Goal: Navigation & Orientation: Find specific page/section

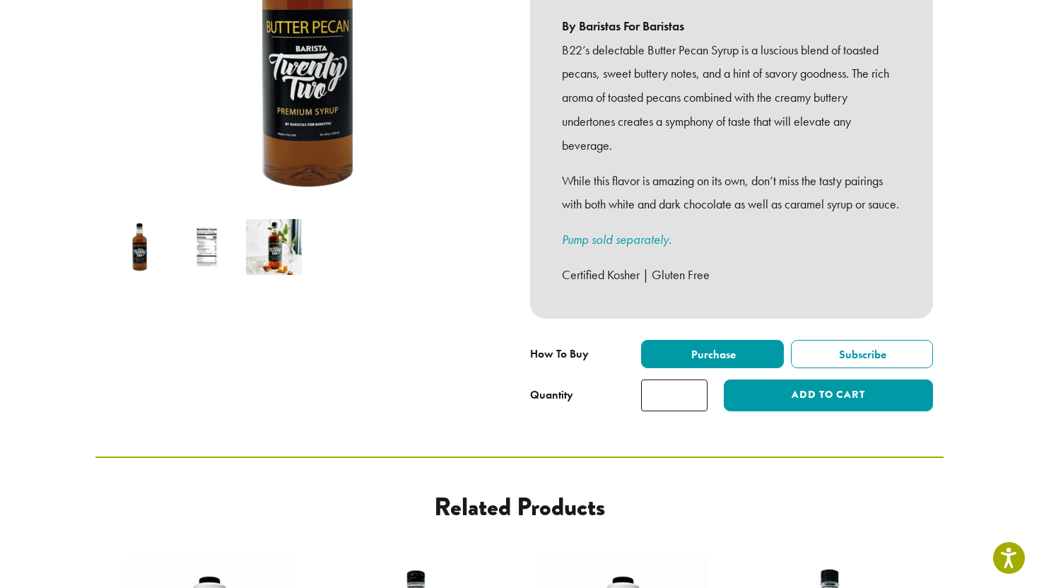
scroll to position [310, 0]
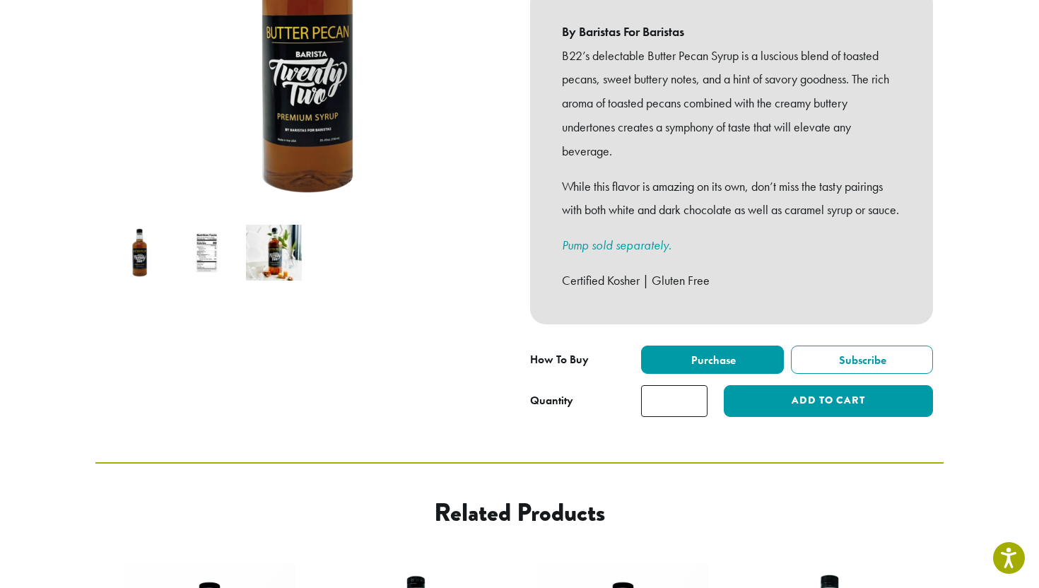
click at [167, 237] on img at bounding box center [140, 253] width 56 height 56
click at [283, 240] on img at bounding box center [274, 253] width 56 height 56
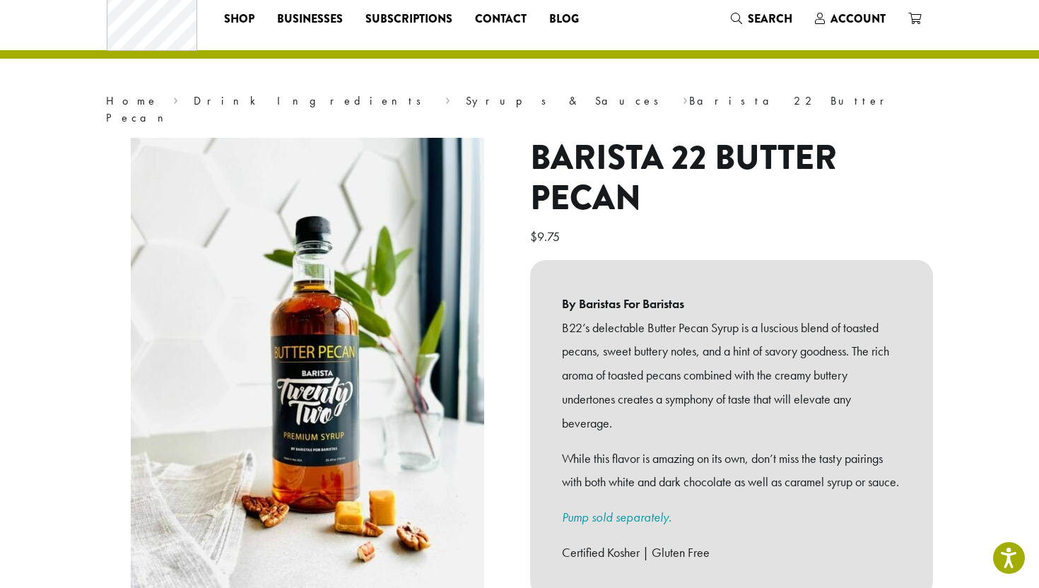
scroll to position [32, 0]
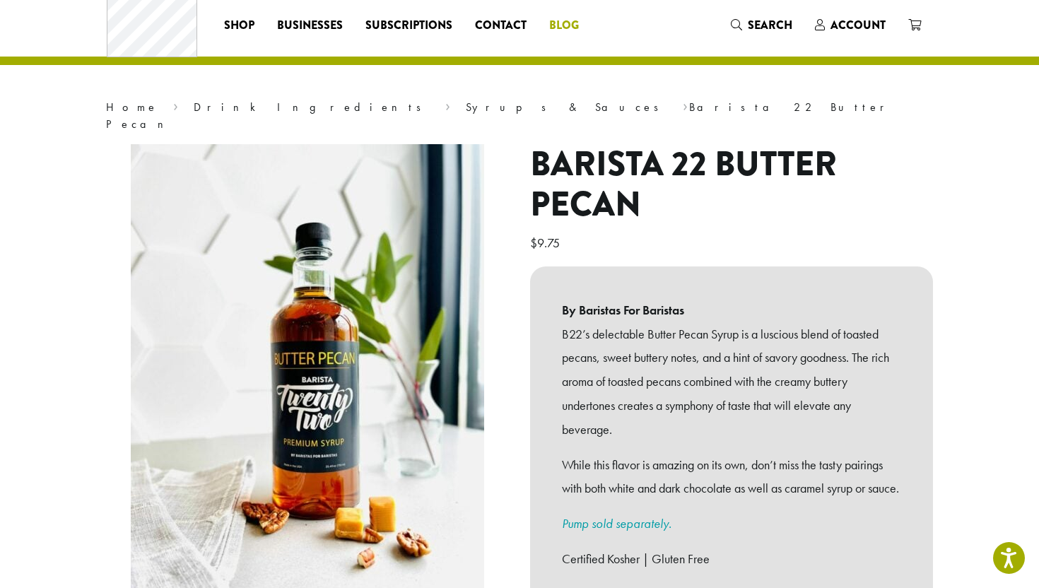
click at [564, 19] on span "Blog" at bounding box center [564, 26] width 30 height 18
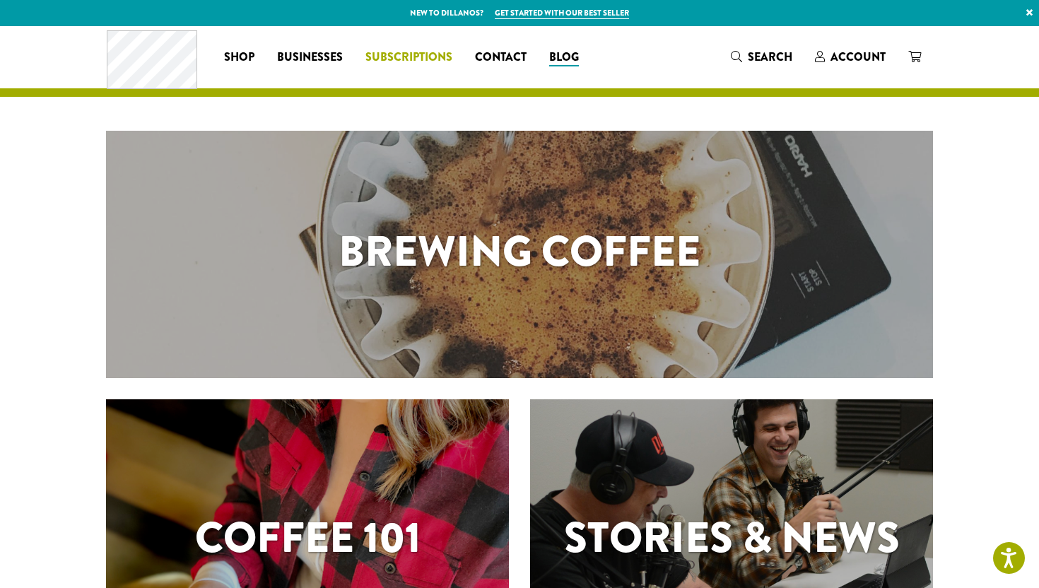
click at [422, 55] on span "Subscriptions" at bounding box center [408, 58] width 87 height 18
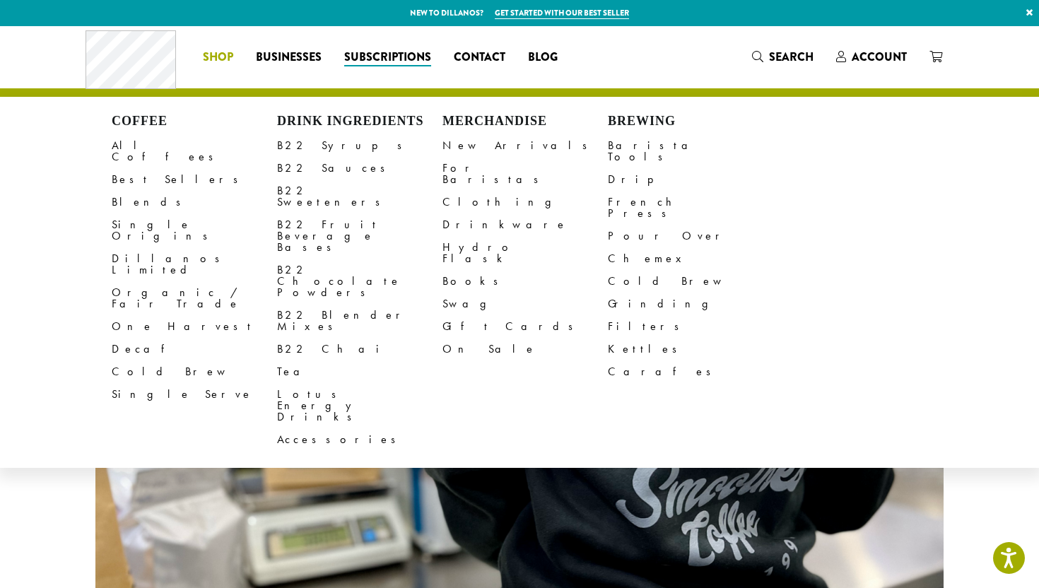
click at [228, 57] on span "Shop" at bounding box center [218, 58] width 30 height 18
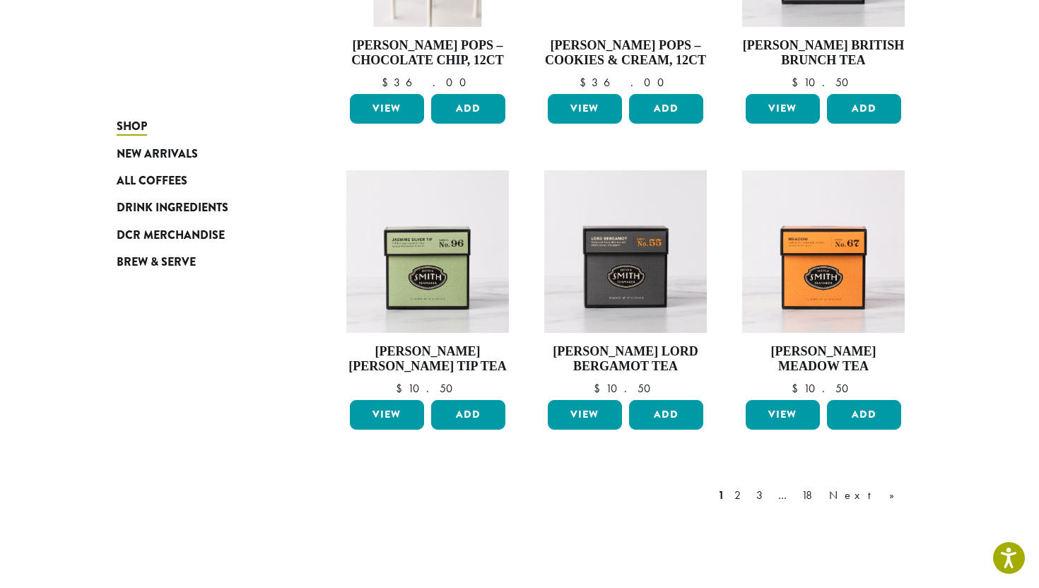
scroll to position [1164, 0]
